Goal: Information Seeking & Learning: Learn about a topic

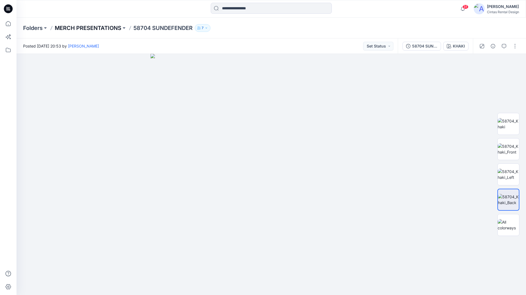
click at [99, 29] on p "MERCH PRESENTATIONS" at bounding box center [88, 28] width 67 height 8
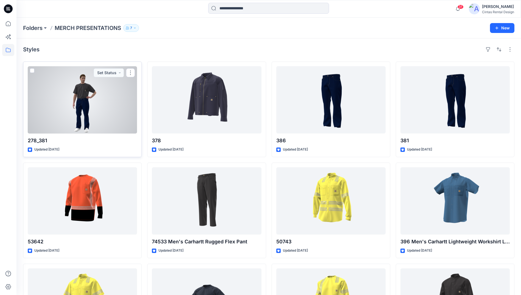
click at [78, 113] on div at bounding box center [82, 99] width 109 height 67
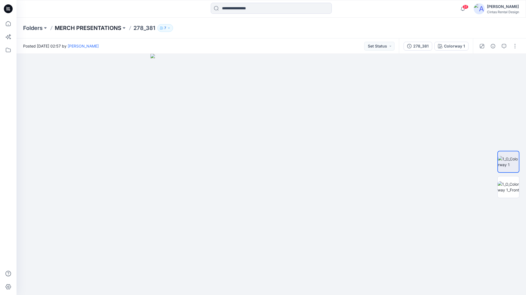
click at [81, 29] on p "MERCH PRESENTATIONS" at bounding box center [88, 28] width 67 height 8
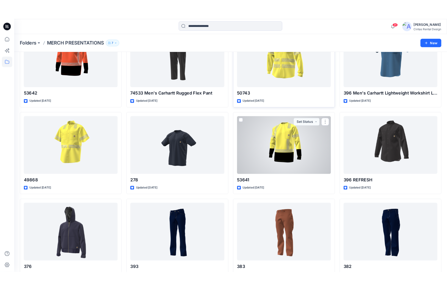
scroll to position [165, 0]
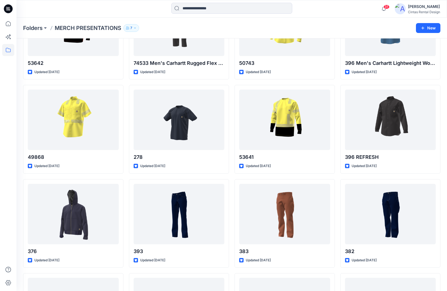
click at [6, 122] on div at bounding box center [8, 155] width 12 height 274
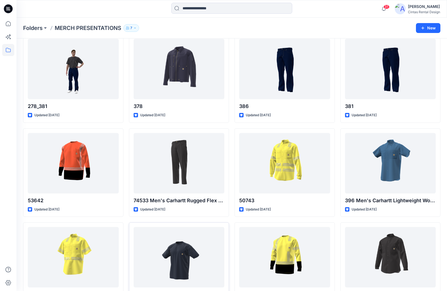
scroll to position [0, 0]
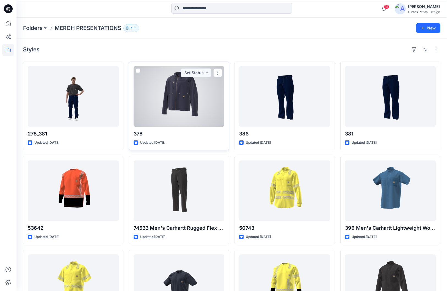
click at [166, 101] on div at bounding box center [179, 96] width 91 height 60
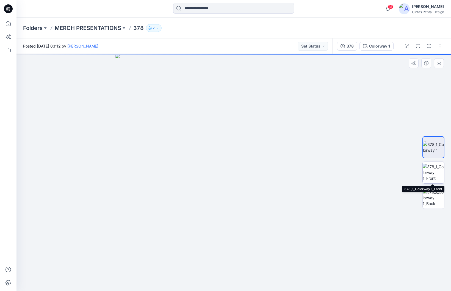
click at [438, 167] on img at bounding box center [433, 172] width 21 height 17
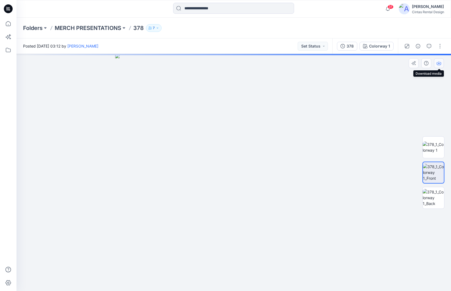
click at [438, 65] on icon "button" at bounding box center [439, 63] width 4 height 4
click at [438, 66] on button "button" at bounding box center [439, 63] width 10 height 10
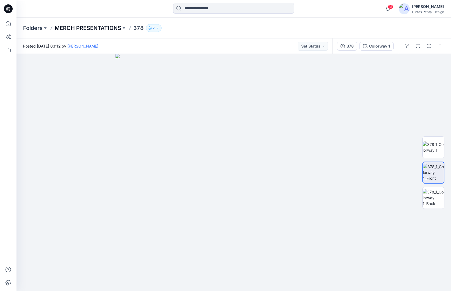
click at [68, 28] on p "MERCH PRESENTATIONS" at bounding box center [88, 28] width 67 height 8
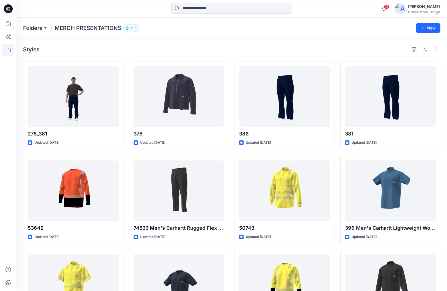
click at [4, 220] on div at bounding box center [8, 155] width 12 height 274
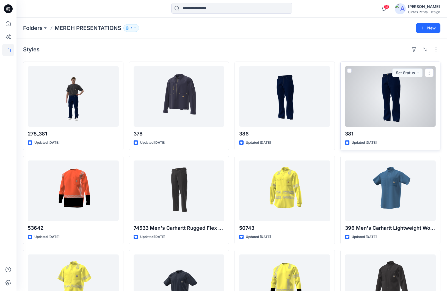
click at [396, 111] on div at bounding box center [390, 96] width 91 height 60
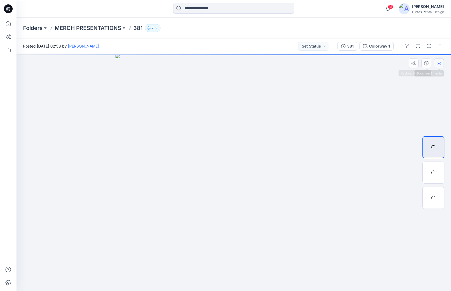
click at [440, 64] on icon "button" at bounding box center [439, 63] width 4 height 4
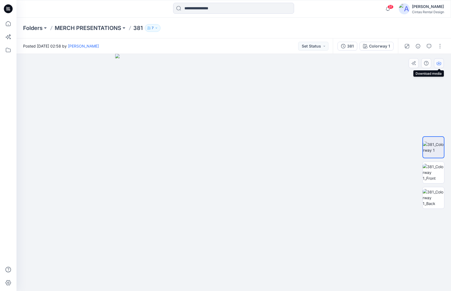
click at [440, 62] on icon "button" at bounding box center [439, 63] width 4 height 4
click at [65, 29] on p "MERCH PRESENTATIONS" at bounding box center [88, 28] width 67 height 8
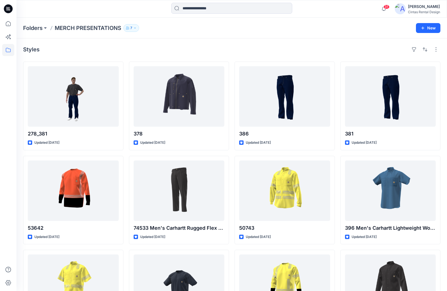
click at [9, 107] on div at bounding box center [8, 155] width 12 height 274
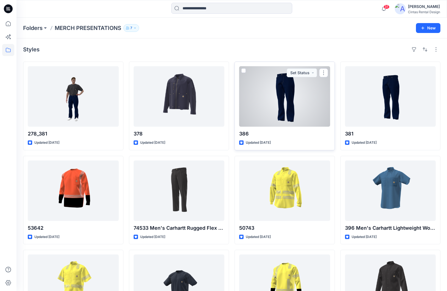
click at [269, 106] on div at bounding box center [284, 96] width 91 height 60
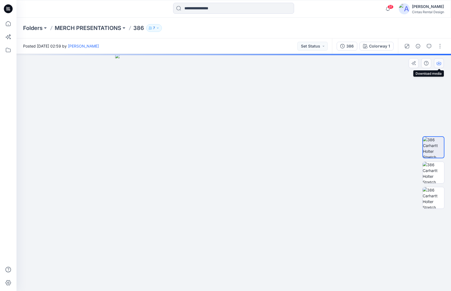
click at [440, 64] on icon "button" at bounding box center [439, 63] width 4 height 4
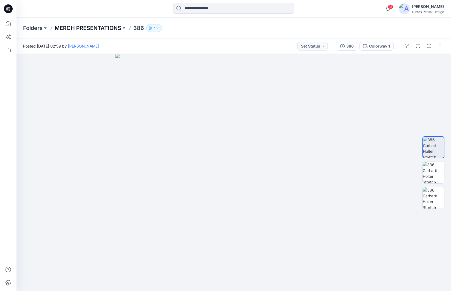
click at [85, 24] on p "MERCH PRESENTATIONS" at bounding box center [88, 28] width 67 height 8
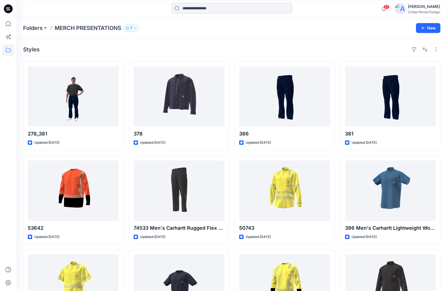
drag, startPoint x: 13, startPoint y: 129, endPoint x: 20, endPoint y: 129, distance: 7.1
click at [13, 129] on div at bounding box center [8, 155] width 12 height 274
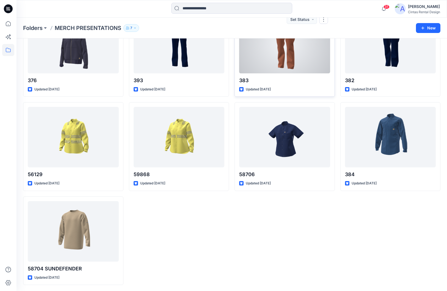
scroll to position [336, 0]
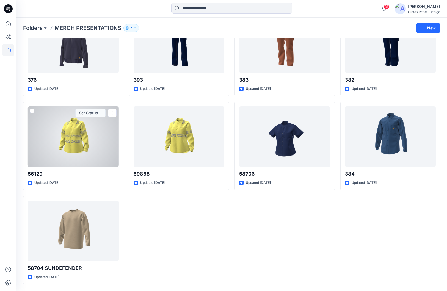
drag, startPoint x: 60, startPoint y: 131, endPoint x: 65, endPoint y: 132, distance: 5.8
click at [60, 131] on div at bounding box center [73, 136] width 91 height 60
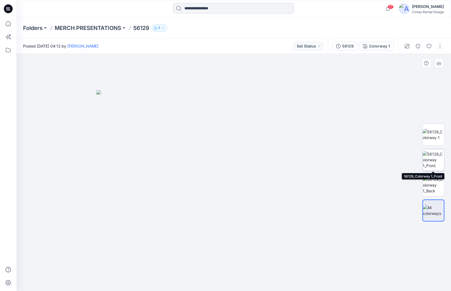
click at [432, 161] on img at bounding box center [433, 159] width 21 height 17
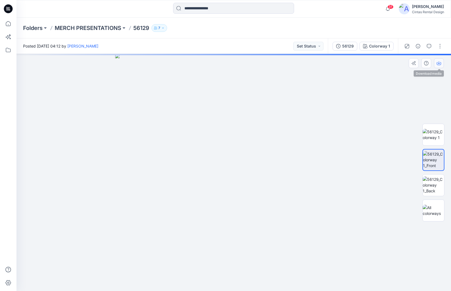
click at [436, 65] on button "button" at bounding box center [439, 63] width 10 height 10
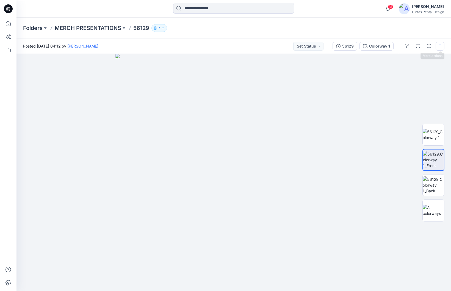
click at [438, 48] on button "button" at bounding box center [440, 46] width 9 height 9
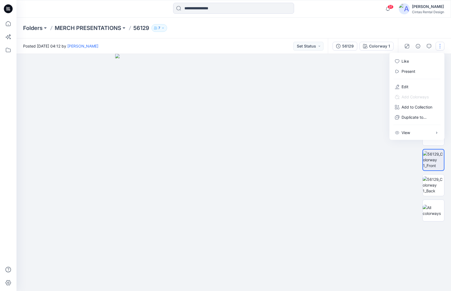
click at [440, 47] on button "button" at bounding box center [440, 46] width 9 height 9
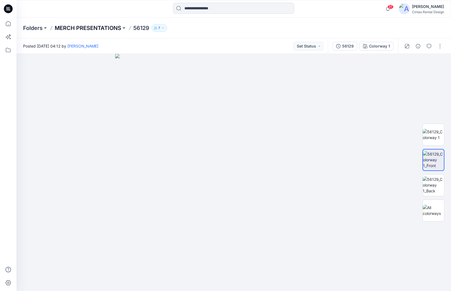
click at [74, 24] on p "MERCH PRESENTATIONS" at bounding box center [88, 28] width 67 height 8
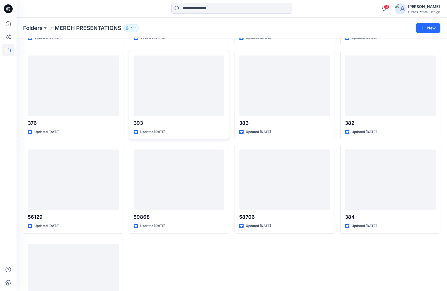
scroll to position [302, 0]
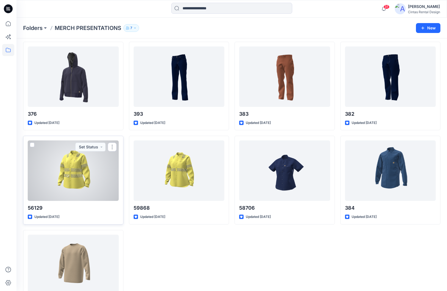
click at [105, 187] on div at bounding box center [73, 170] width 91 height 60
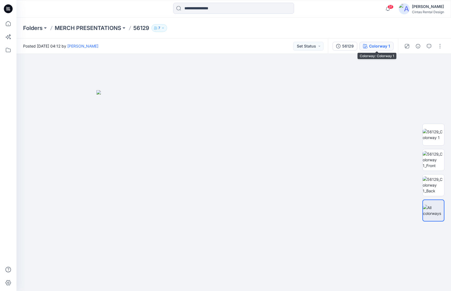
click at [383, 49] on button "Colorway 1" at bounding box center [377, 46] width 34 height 9
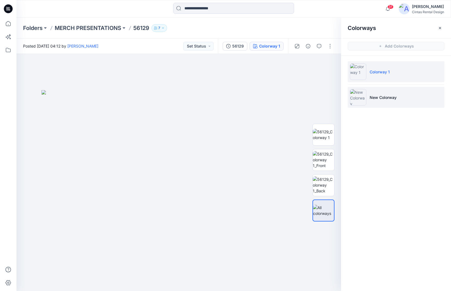
click at [386, 104] on li "New Colorway" at bounding box center [396, 97] width 97 height 21
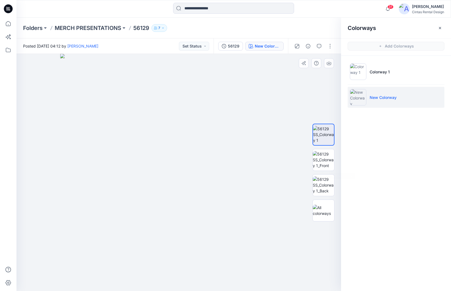
click at [325, 146] on div at bounding box center [324, 172] width 22 height 137
click at [329, 154] on img at bounding box center [323, 159] width 21 height 17
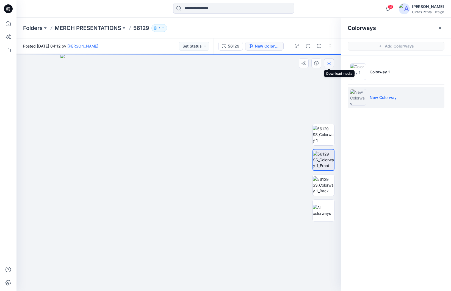
click at [329, 64] on icon "button" at bounding box center [329, 63] width 4 height 4
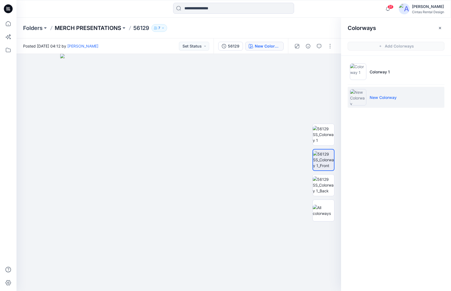
click at [59, 26] on p "MERCH PRESENTATIONS" at bounding box center [88, 28] width 67 height 8
